Goal: Task Accomplishment & Management: Manage account settings

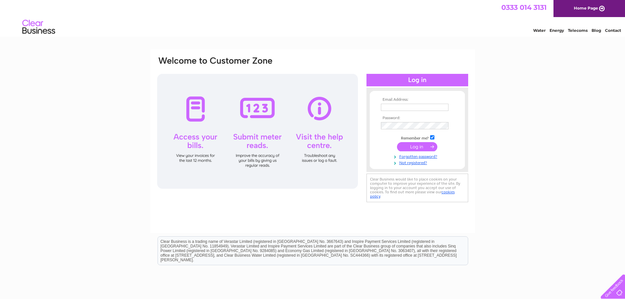
click at [408, 107] on input "text" at bounding box center [415, 107] width 68 height 7
type input "[EMAIL_ADDRESS][DOMAIN_NAME]"
click at [424, 149] on input "submit" at bounding box center [417, 147] width 40 height 9
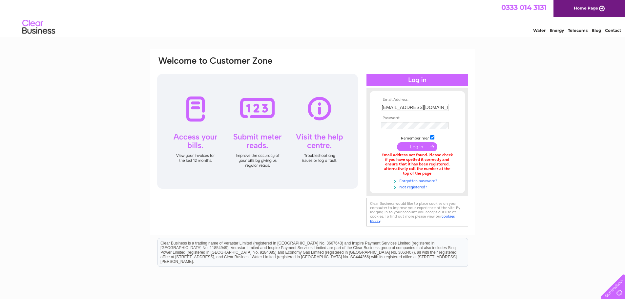
click at [425, 180] on link "Forgotten password?" at bounding box center [418, 180] width 74 height 6
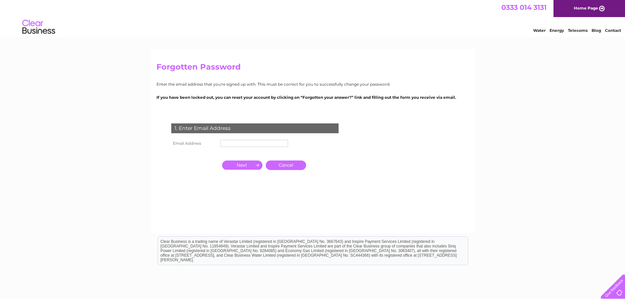
click at [249, 146] on input "text" at bounding box center [254, 143] width 68 height 7
type input "[EMAIL_ADDRESS][DOMAIN_NAME]"
click at [272, 164] on link "Cancel" at bounding box center [286, 166] width 40 height 10
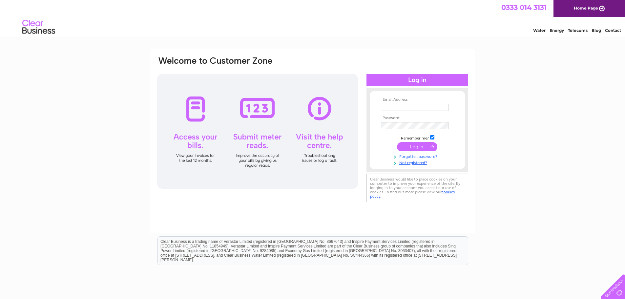
click at [415, 156] on link "Forgotten password?" at bounding box center [418, 156] width 74 height 6
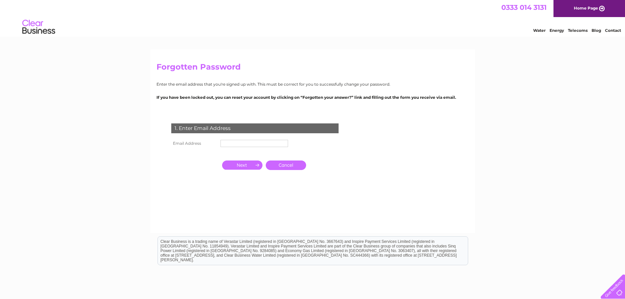
click at [259, 142] on input "text" at bounding box center [254, 143] width 68 height 7
click at [236, 163] on input "button" at bounding box center [242, 165] width 40 height 9
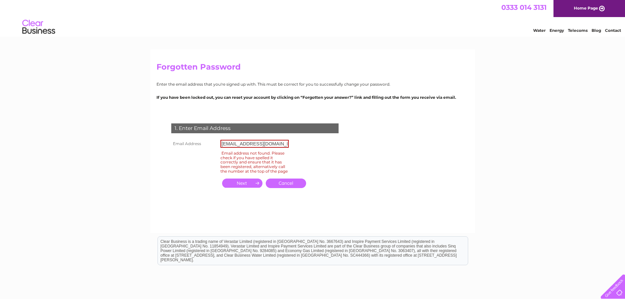
click at [253, 187] on input "button" at bounding box center [242, 182] width 40 height 9
click at [226, 143] on input "[EMAIL_ADDRESS][DOMAIN_NAME]" at bounding box center [254, 144] width 68 height 8
click at [229, 144] on input "[EMAIL_ADDRESS][DOMAIN_NAME]" at bounding box center [254, 144] width 68 height 8
type input "[EMAIL_ADDRESS][DOMAIN_NAME]"
click input "submit" at bounding box center [0, 0] width 0 height 0
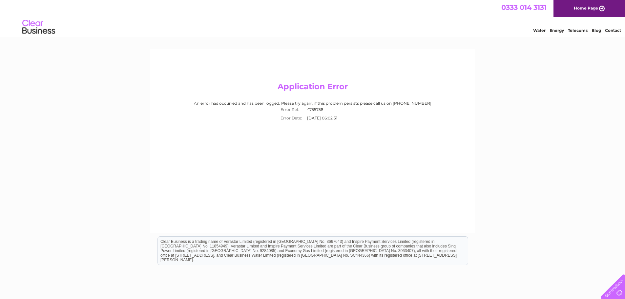
click at [296, 124] on div "Application Error An error has occurred and has been logged. Please try again, …" at bounding box center [312, 141] width 325 height 184
click at [590, 10] on link "Home Page" at bounding box center [589, 8] width 72 height 17
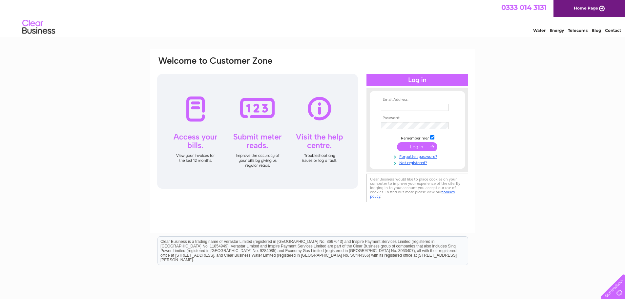
click at [405, 104] on input "text" at bounding box center [415, 107] width 68 height 7
click at [386, 141] on td at bounding box center [417, 147] width 76 height 12
click at [410, 156] on link "Forgotten password?" at bounding box center [418, 156] width 74 height 6
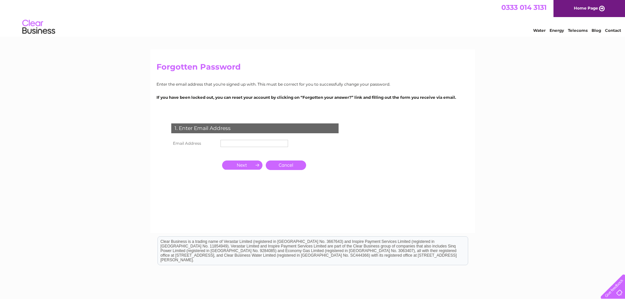
click at [238, 138] on td at bounding box center [254, 143] width 71 height 10
click at [241, 142] on input "text" at bounding box center [254, 143] width 68 height 7
click at [229, 143] on input "[EMAIL_ADDRESS][DOMAIN_NAME]" at bounding box center [254, 144] width 68 height 8
type input "[EMAIL_ADDRESS][DOMAIN_NAME]"
click at [240, 167] on input "button" at bounding box center [242, 165] width 40 height 9
